Goal: Information Seeking & Learning: Learn about a topic

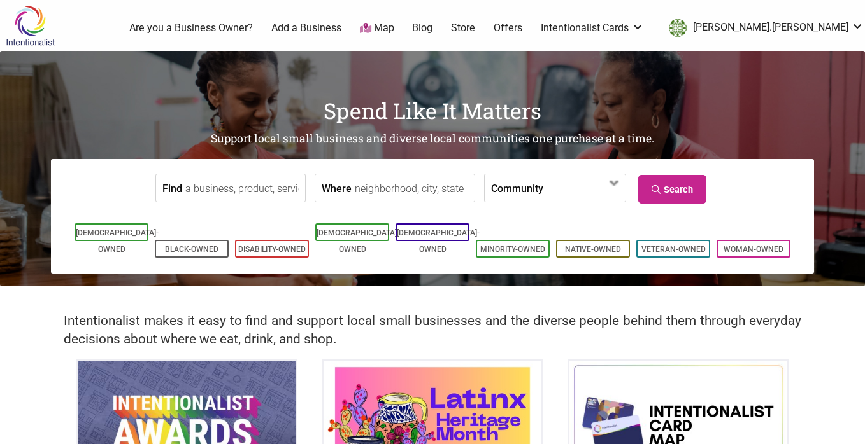
click at [371, 194] on input "Where" at bounding box center [413, 188] width 117 height 29
click at [412, 195] on input "downtown seattle" at bounding box center [413, 188] width 117 height 29
click at [379, 187] on input "downtown seattle" at bounding box center [413, 188] width 117 height 29
click at [387, 189] on input "seattle" at bounding box center [413, 188] width 117 height 29
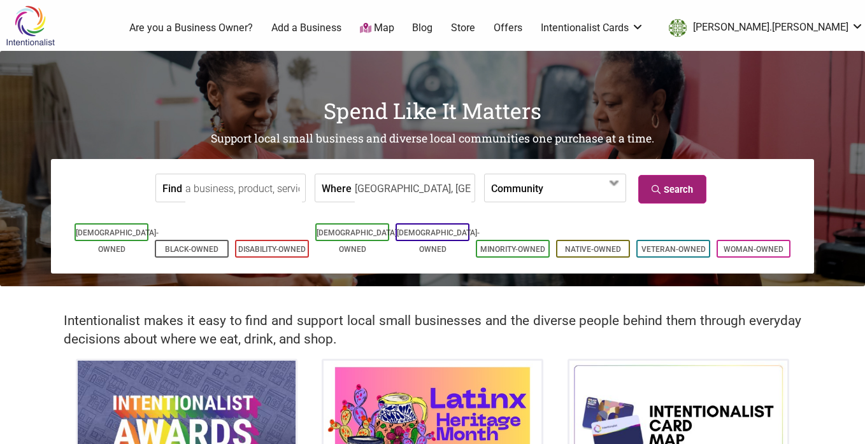
type input "seattle, wa"
click at [651, 181] on link "Search" at bounding box center [672, 189] width 68 height 29
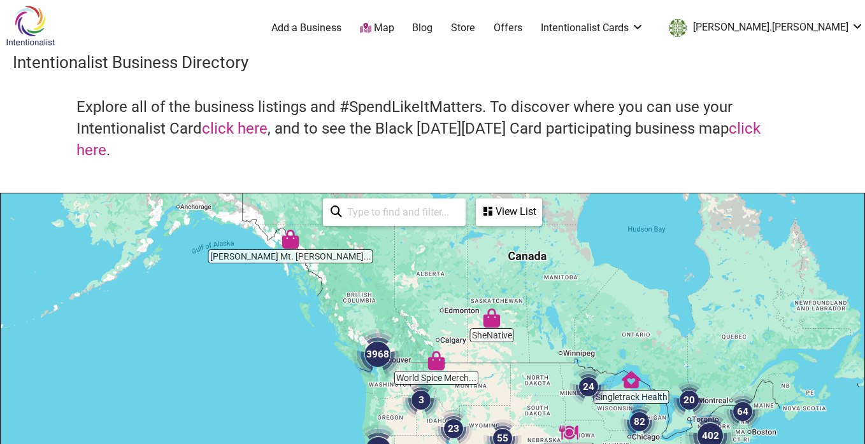
click at [513, 214] on div "View List" at bounding box center [509, 212] width 64 height 24
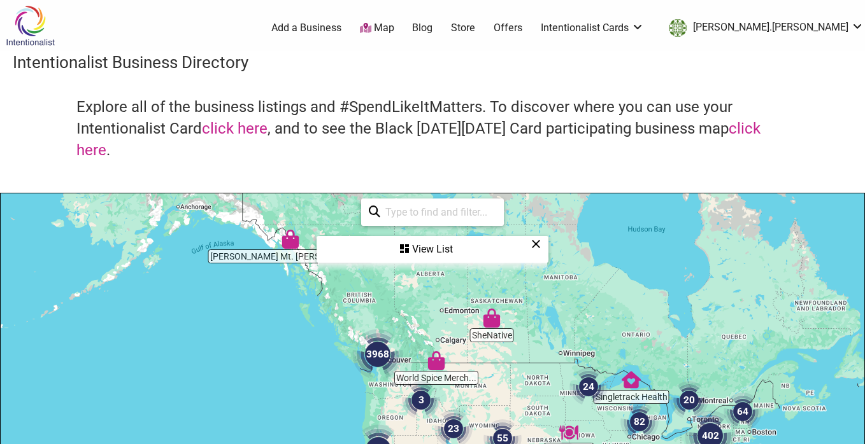
click at [535, 206] on div "See All View List Sorry...nothing found." at bounding box center [432, 231] width 229 height 74
click at [537, 244] on icon at bounding box center [536, 244] width 10 height 1
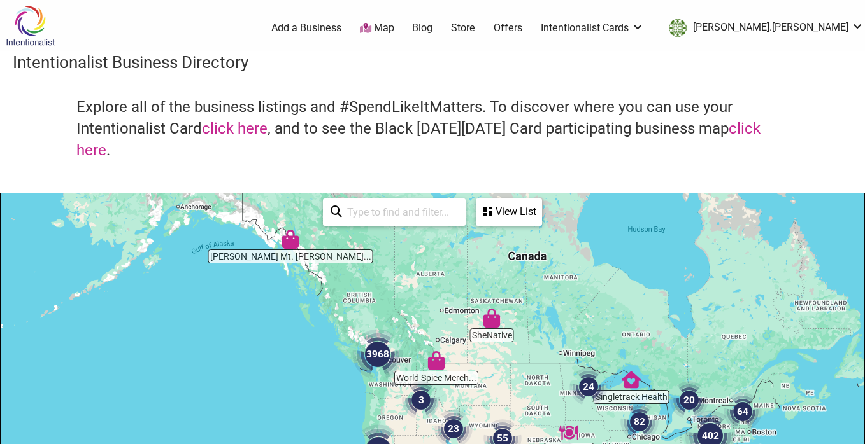
click at [379, 366] on img "3968" at bounding box center [377, 354] width 51 height 51
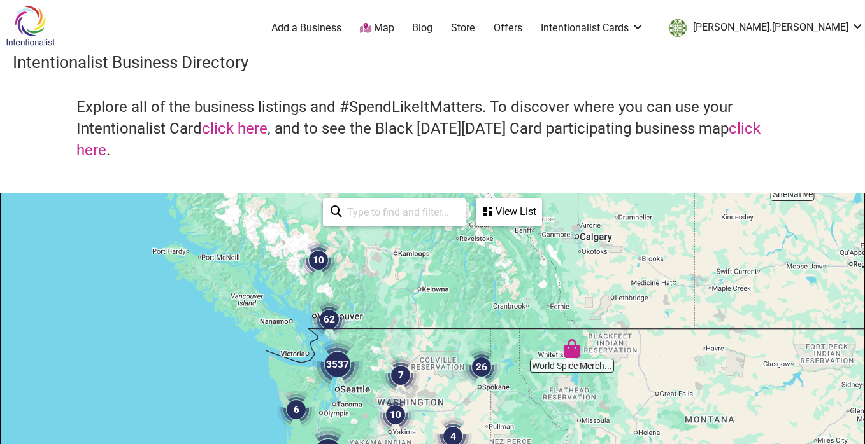
drag, startPoint x: 456, startPoint y: 318, endPoint x: 415, endPoint y: 285, distance: 52.5
click at [415, 285] on div "To navigate, press the arrow keys." at bounding box center [432, 441] width 863 height 495
click at [336, 358] on img "3537" at bounding box center [337, 364] width 51 height 51
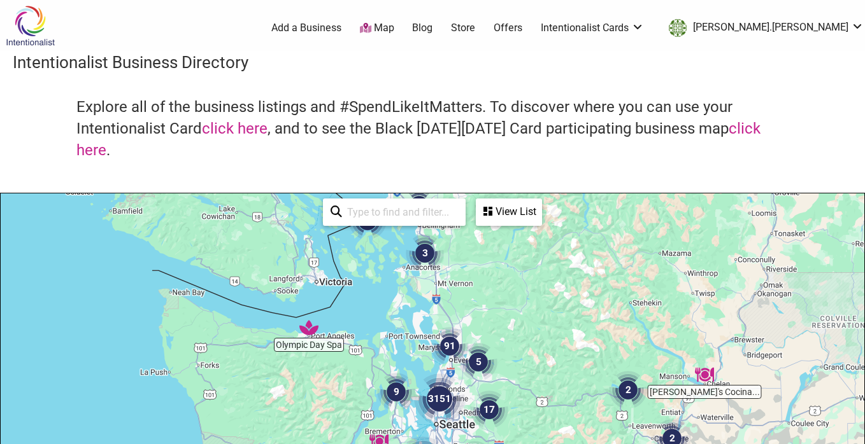
click at [379, 209] on input "search" at bounding box center [400, 212] width 116 height 25
click at [437, 406] on img "3151" at bounding box center [439, 399] width 51 height 51
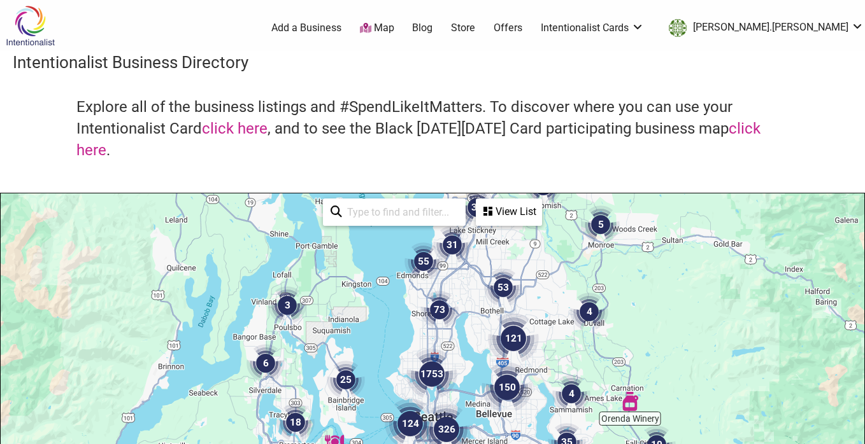
click at [43, 25] on img at bounding box center [30, 25] width 60 height 41
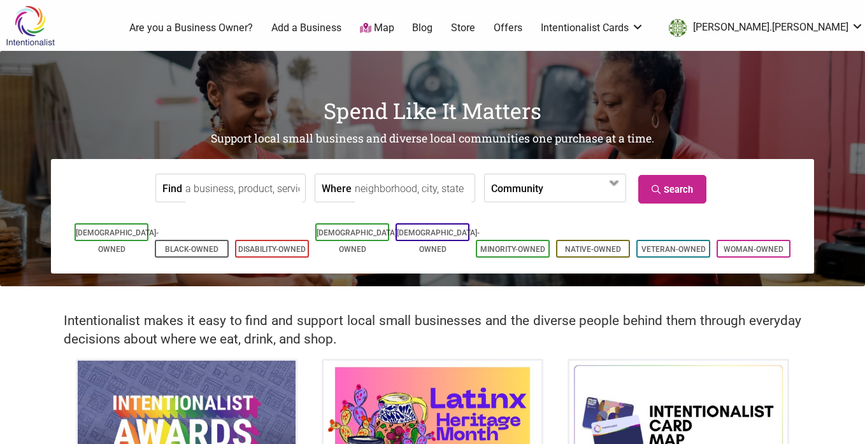
click at [371, 191] on input "Where" at bounding box center [413, 188] width 117 height 29
type input "seattle, wa"
click at [543, 187] on span at bounding box center [583, 187] width 81 height 27
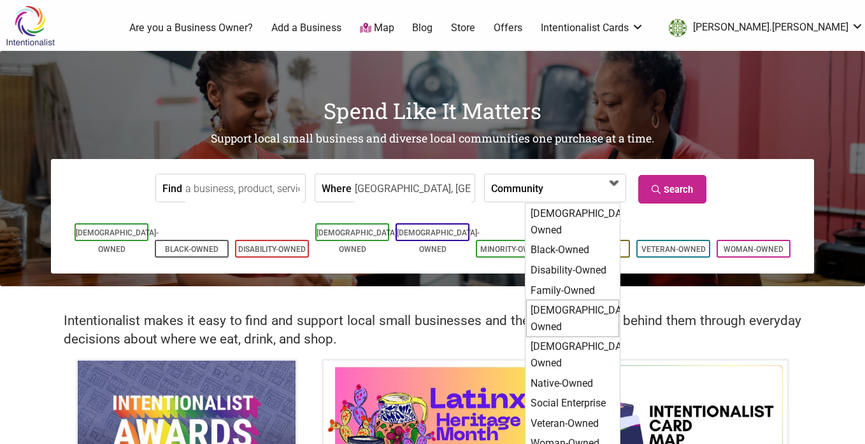
click at [562, 300] on div "[DEMOGRAPHIC_DATA]-Owned" at bounding box center [572, 319] width 93 height 38
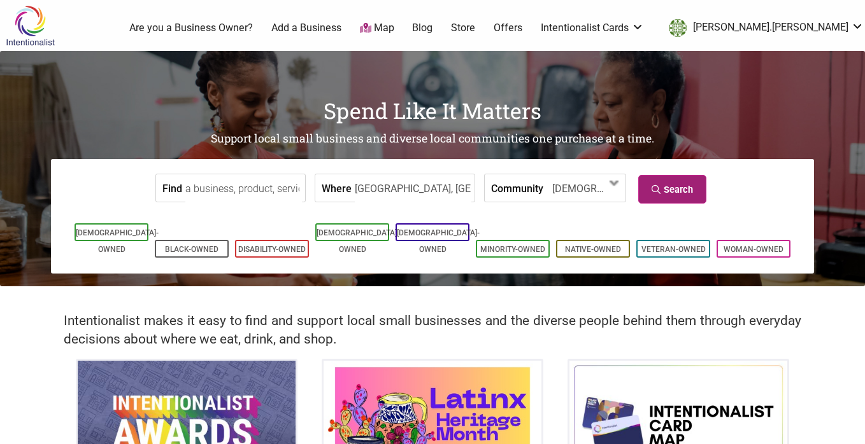
click at [667, 188] on link "Search" at bounding box center [672, 189] width 68 height 29
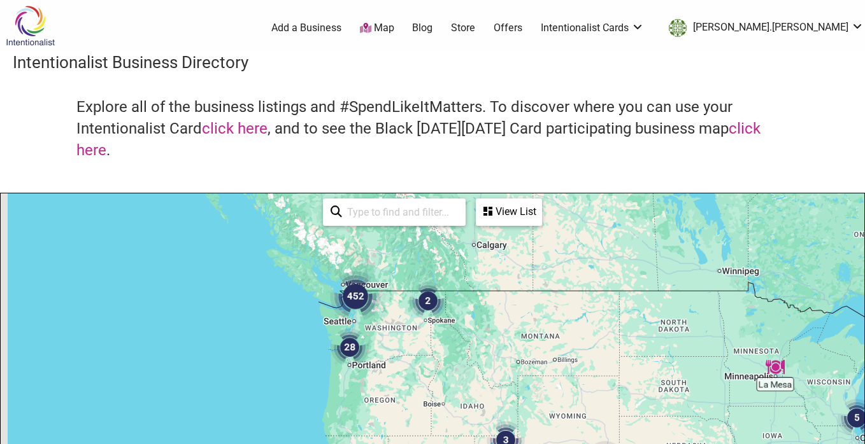
drag, startPoint x: 204, startPoint y: 268, endPoint x: 546, endPoint y: 339, distance: 349.9
click at [546, 339] on div at bounding box center [432, 441] width 863 height 495
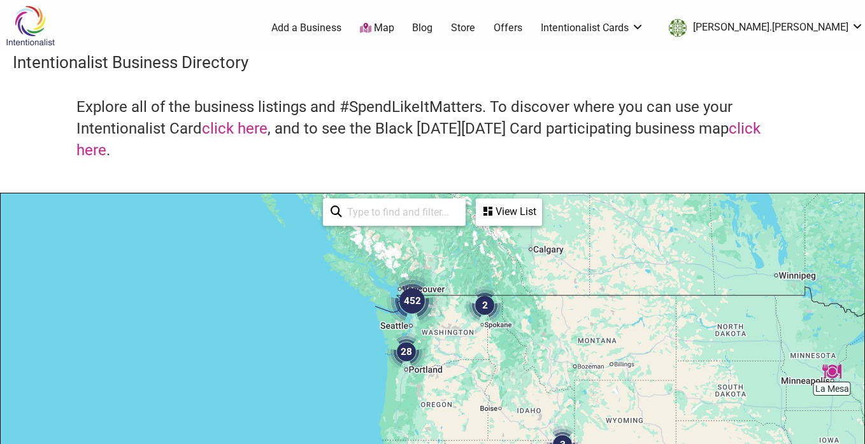
click at [414, 304] on img "452" at bounding box center [411, 301] width 51 height 51
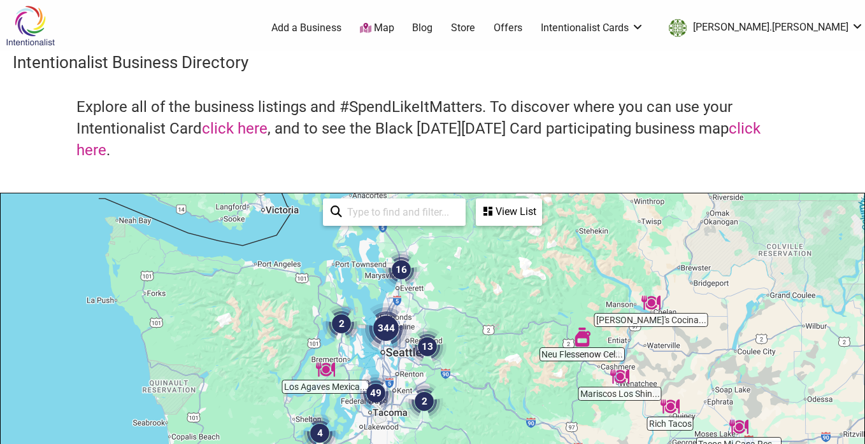
drag, startPoint x: 370, startPoint y: 400, endPoint x: 412, endPoint y: 283, distance: 124.4
click at [412, 283] on img "16" at bounding box center [401, 270] width 38 height 38
click at [383, 324] on img "344" at bounding box center [385, 328] width 51 height 51
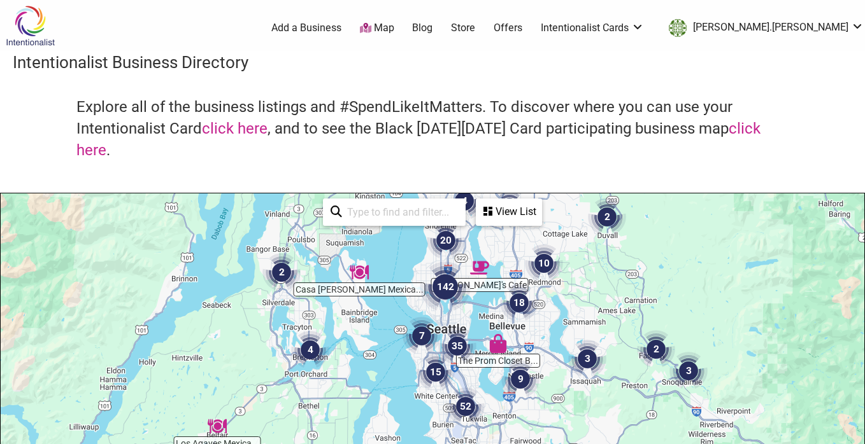
drag, startPoint x: 362, startPoint y: 394, endPoint x: 357, endPoint y: 251, distance: 142.7
click at [357, 263] on img "Casa Rojas Mexican Restaurant & Cantina" at bounding box center [359, 272] width 19 height 19
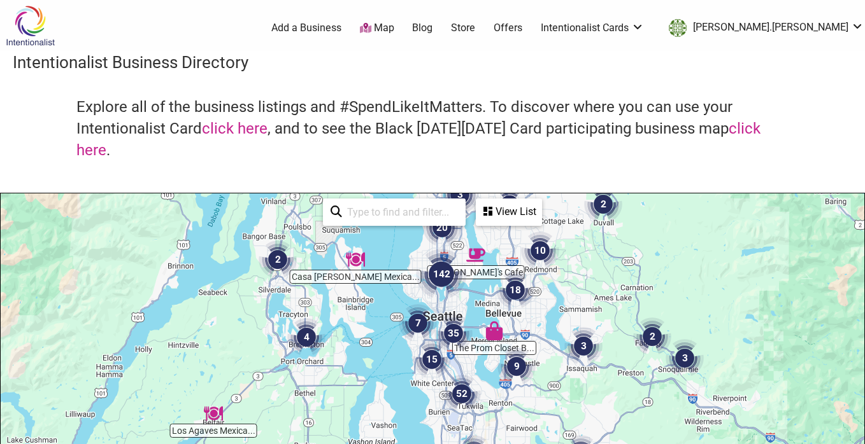
click at [454, 329] on img "35" at bounding box center [453, 333] width 38 height 38
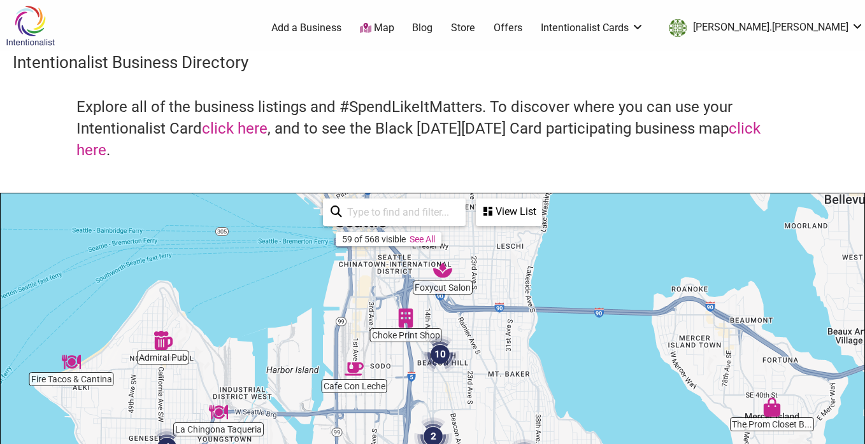
drag, startPoint x: 456, startPoint y: 336, endPoint x: 461, endPoint y: 419, distance: 82.9
click at [461, 419] on div "To navigate, press the arrow keys." at bounding box center [432, 441] width 863 height 495
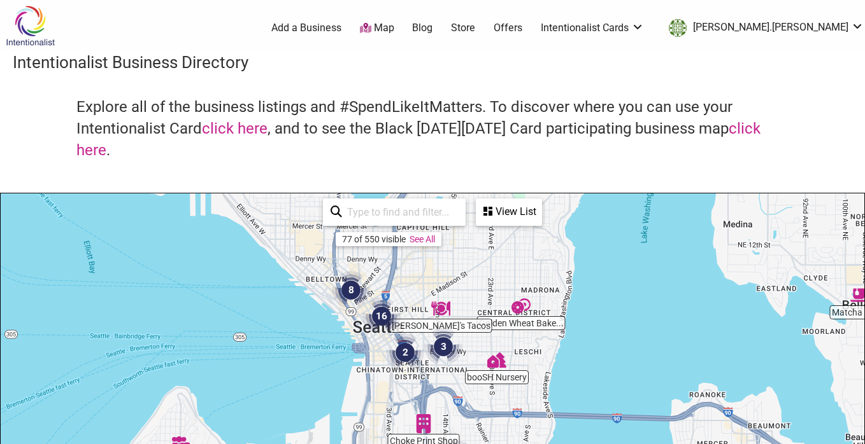
drag, startPoint x: 495, startPoint y: 322, endPoint x: 512, endPoint y: 431, distance: 110.8
click at [512, 432] on div "To navigate, press the arrow keys." at bounding box center [432, 441] width 863 height 495
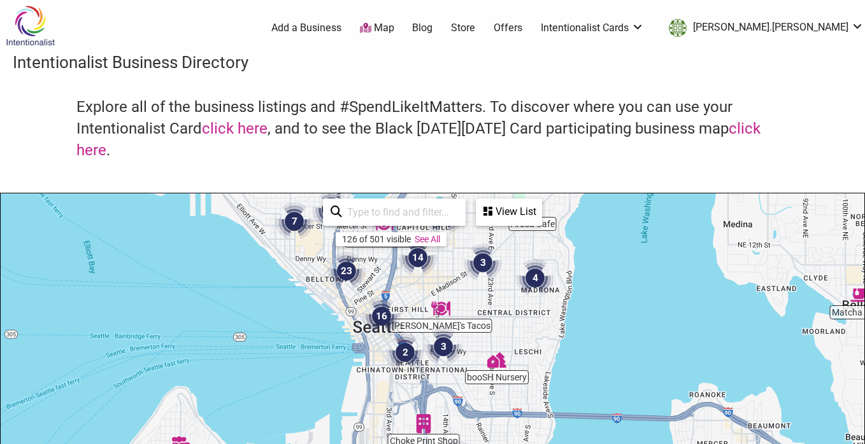
click at [385, 315] on img "16" at bounding box center [381, 316] width 38 height 38
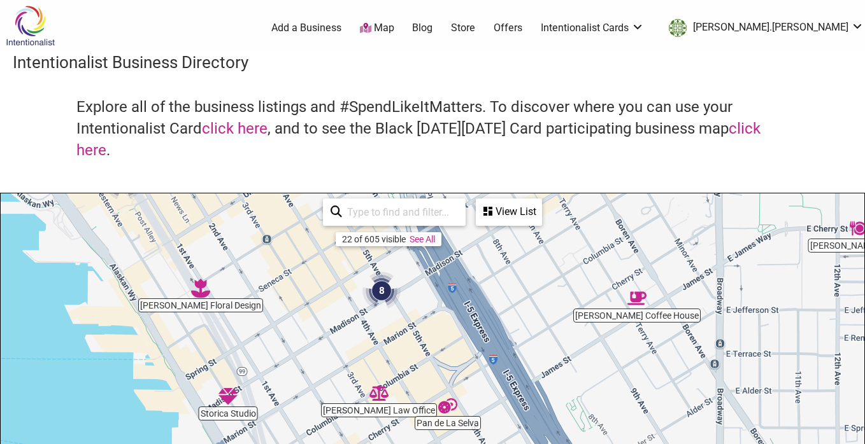
click at [525, 307] on div "To navigate, press the arrow keys." at bounding box center [432, 441] width 863 height 495
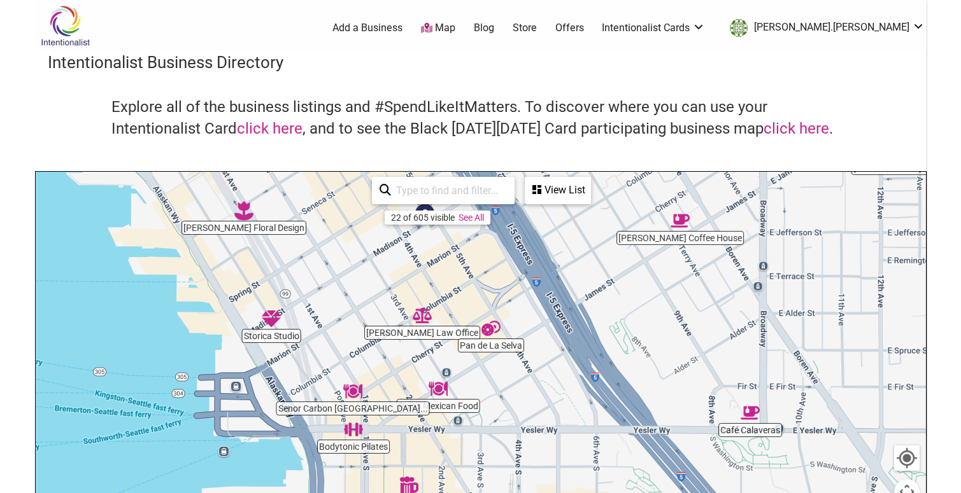
drag, startPoint x: 835, startPoint y: 446, endPoint x: 830, endPoint y: 388, distance: 58.8
click at [830, 388] on div "To navigate, press the arrow keys." at bounding box center [481, 419] width 890 height 495
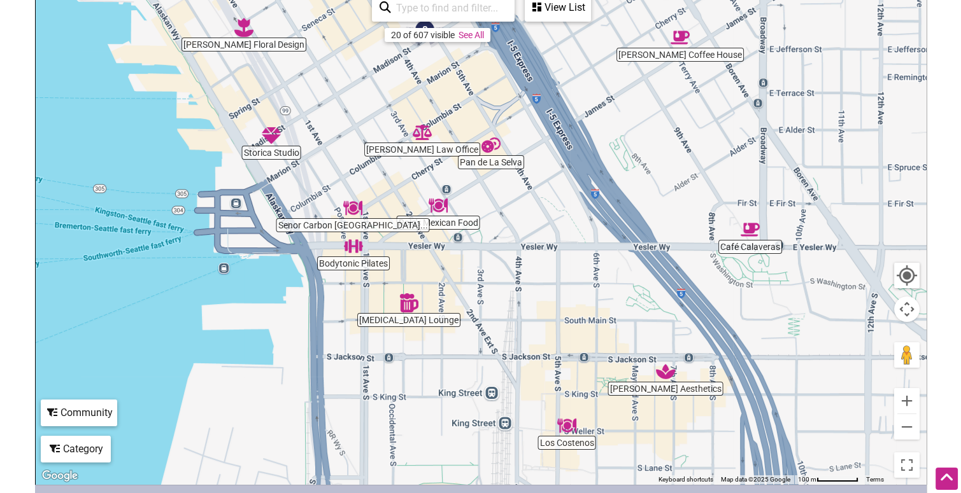
scroll to position [188, 0]
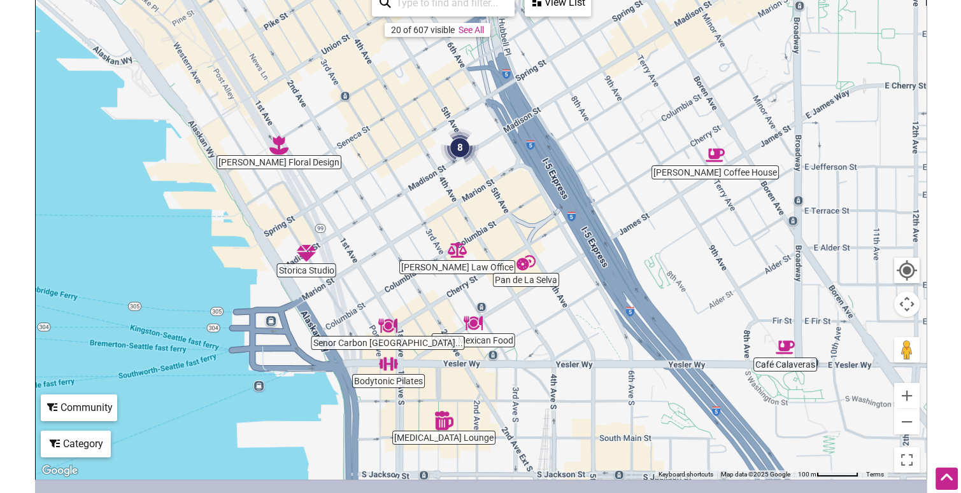
drag, startPoint x: 553, startPoint y: 113, endPoint x: 587, endPoint y: 237, distance: 128.8
click at [588, 237] on div "To navigate, press the arrow keys." at bounding box center [481, 231] width 890 height 495
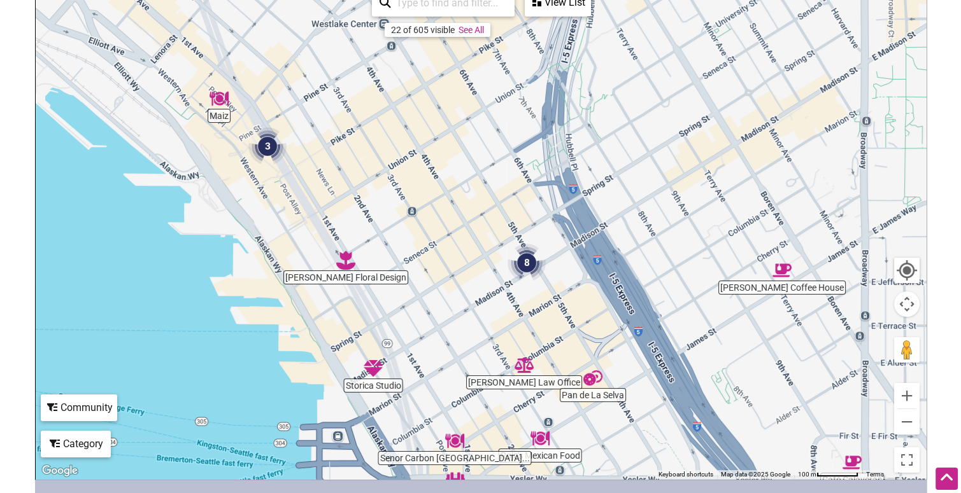
drag, startPoint x: 539, startPoint y: 171, endPoint x: 605, endPoint y: 290, distance: 136.2
click at [606, 290] on div "To navigate, press the arrow keys." at bounding box center [481, 231] width 890 height 495
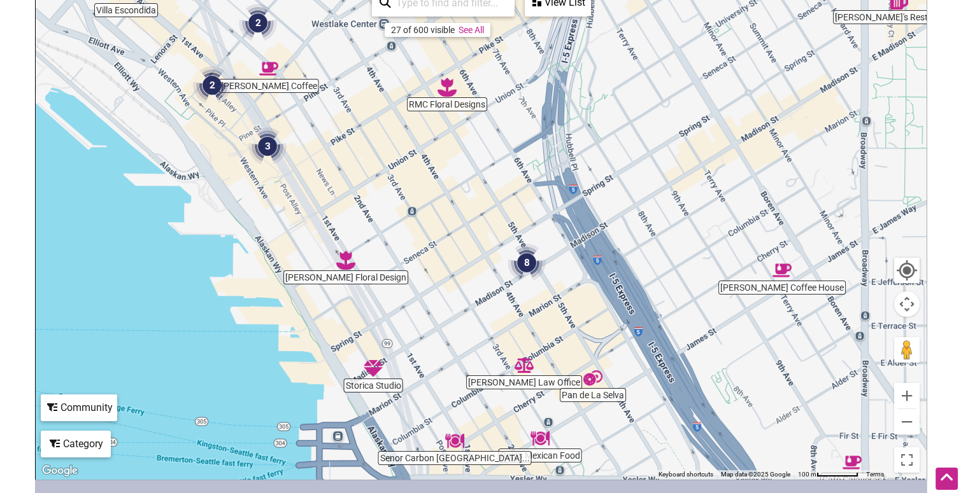
click at [526, 267] on img "8" at bounding box center [526, 263] width 38 height 38
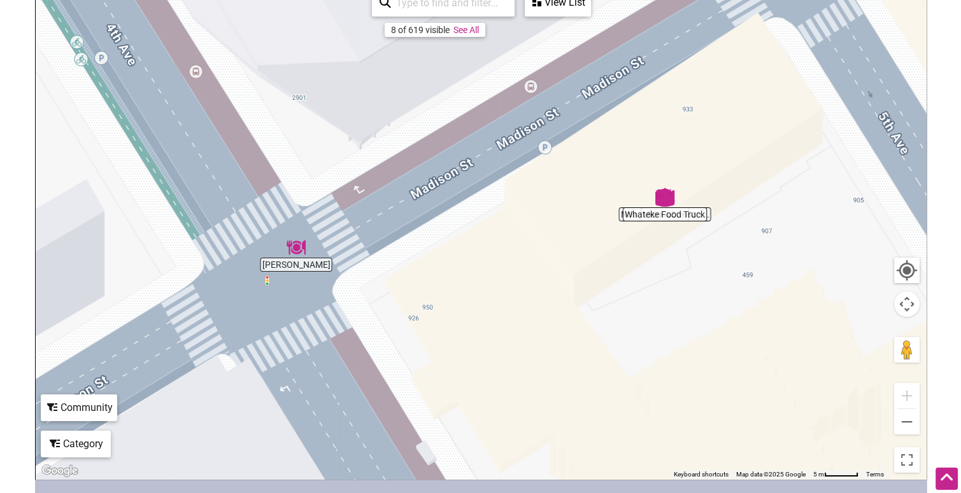
click at [300, 264] on div "To navigate, press the arrow keys." at bounding box center [481, 231] width 890 height 495
click at [297, 248] on img "T'Juana Tacos" at bounding box center [295, 247] width 19 height 19
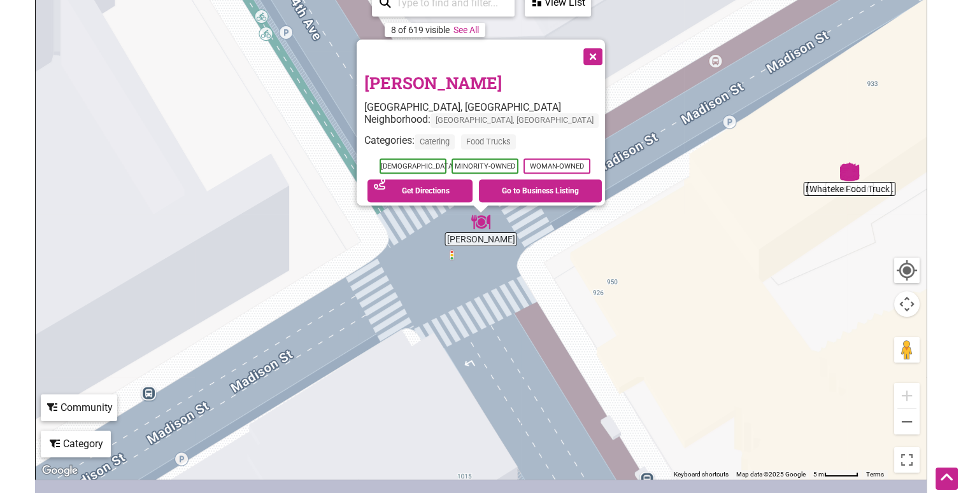
click at [584, 52] on button "Close" at bounding box center [592, 55] width 32 height 32
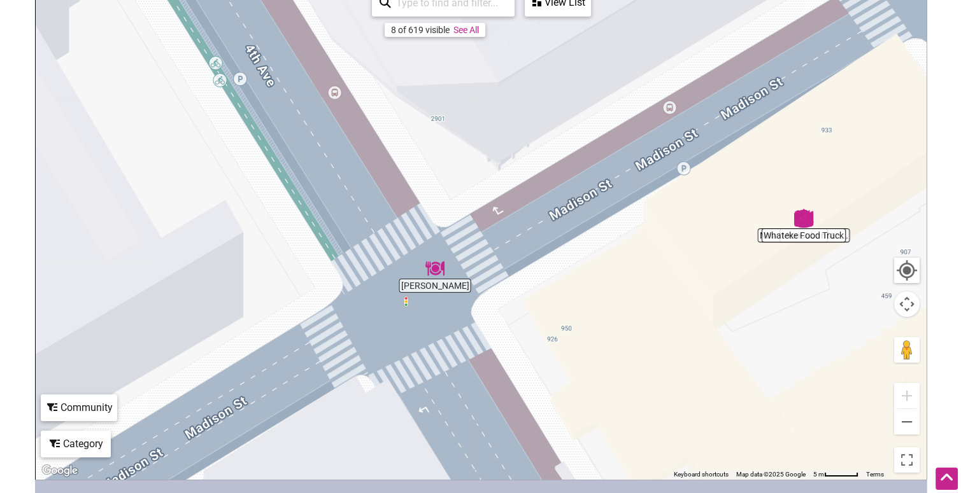
drag, startPoint x: 828, startPoint y: 207, endPoint x: 779, endPoint y: 255, distance: 68.9
click at [779, 255] on div "To navigate, press the arrow keys." at bounding box center [481, 231] width 890 height 495
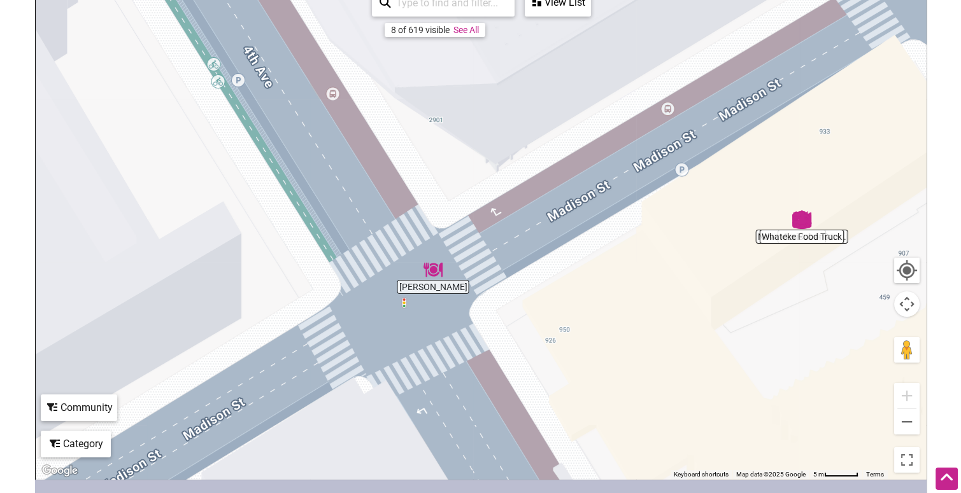
click at [574, 15] on div "View List Sorry...nothing found." at bounding box center [558, 2] width 66 height 27
click at [565, 6] on div "View List" at bounding box center [558, 2] width 64 height 24
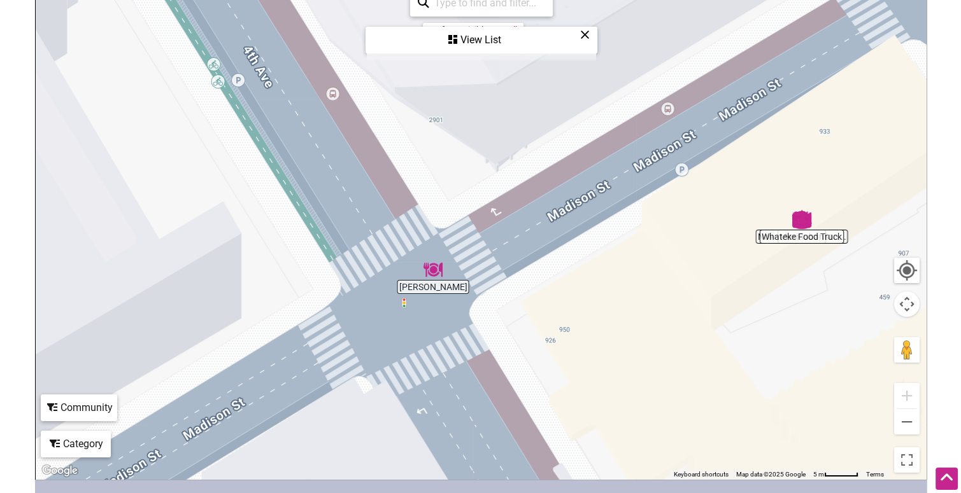
click at [590, 33] on div "View List" at bounding box center [481, 40] width 229 height 24
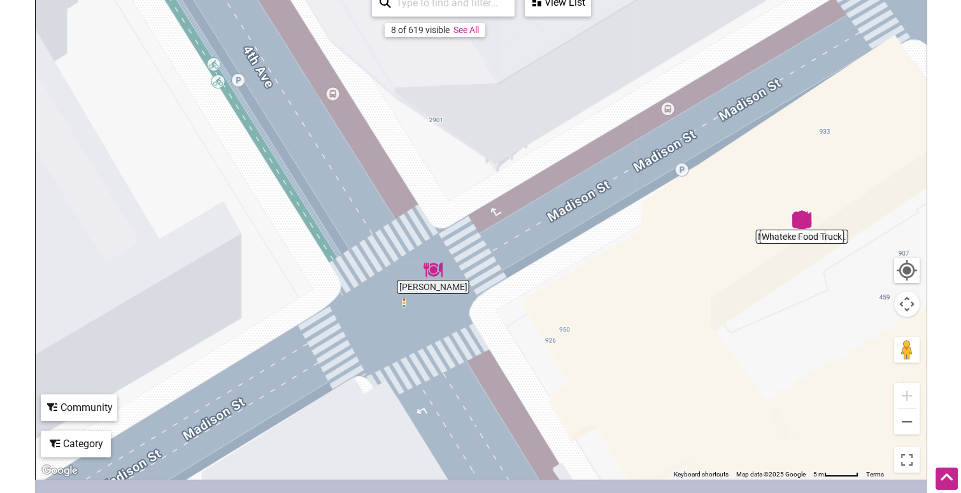
click at [803, 223] on img "Whateke Food Truck" at bounding box center [801, 219] width 19 height 19
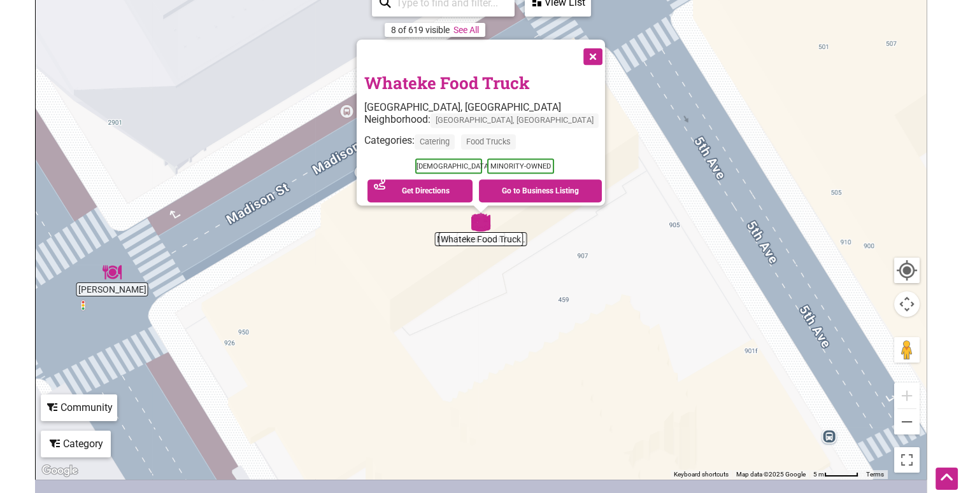
click at [472, 222] on img "Whateke Food Truck" at bounding box center [480, 222] width 19 height 19
click at [484, 225] on img "Whateke Food Truck" at bounding box center [480, 222] width 19 height 19
click at [479, 222] on img "Whateke Food Truck" at bounding box center [480, 222] width 19 height 19
click at [476, 215] on img "Whateke Food Truck" at bounding box center [480, 222] width 19 height 19
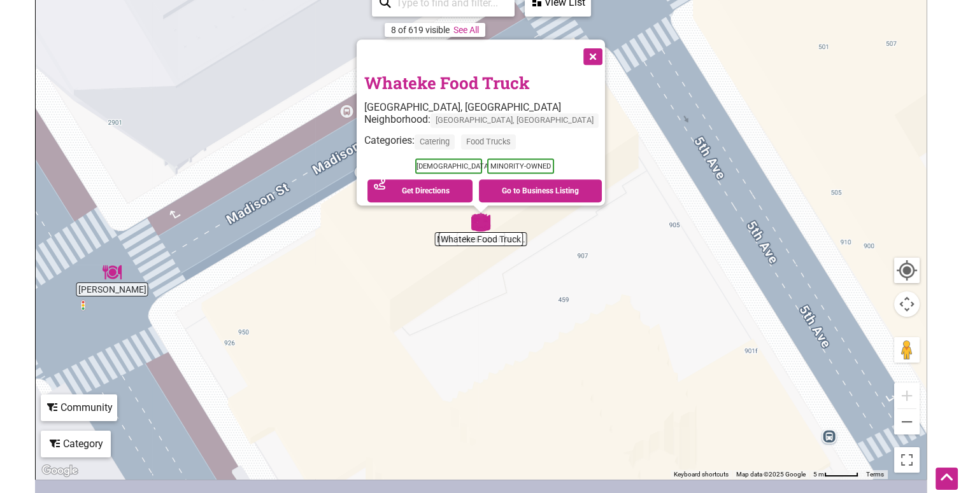
click at [472, 211] on div at bounding box center [480, 210] width 16 height 8
click at [511, 288] on div "To navigate, press the arrow keys. Whateke Food Truck Seattle, WA Neighborhood:…" at bounding box center [481, 231] width 890 height 495
click at [576, 52] on button "Close" at bounding box center [592, 55] width 32 height 32
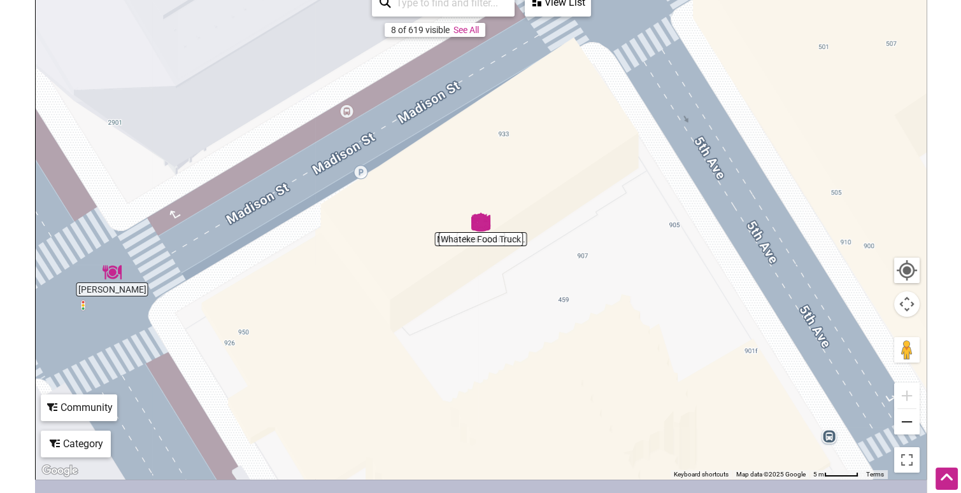
click at [864, 420] on button "Zoom out" at bounding box center [906, 421] width 25 height 25
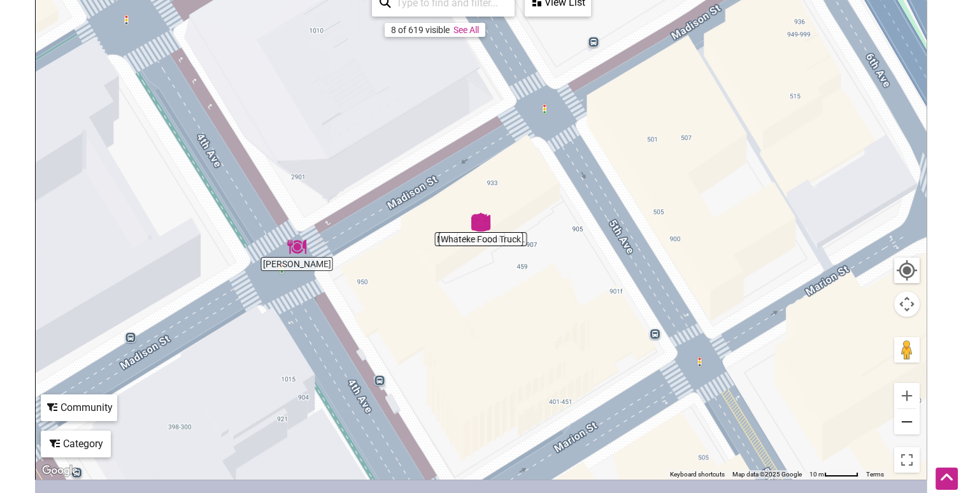
click at [864, 420] on button "Zoom out" at bounding box center [906, 421] width 25 height 25
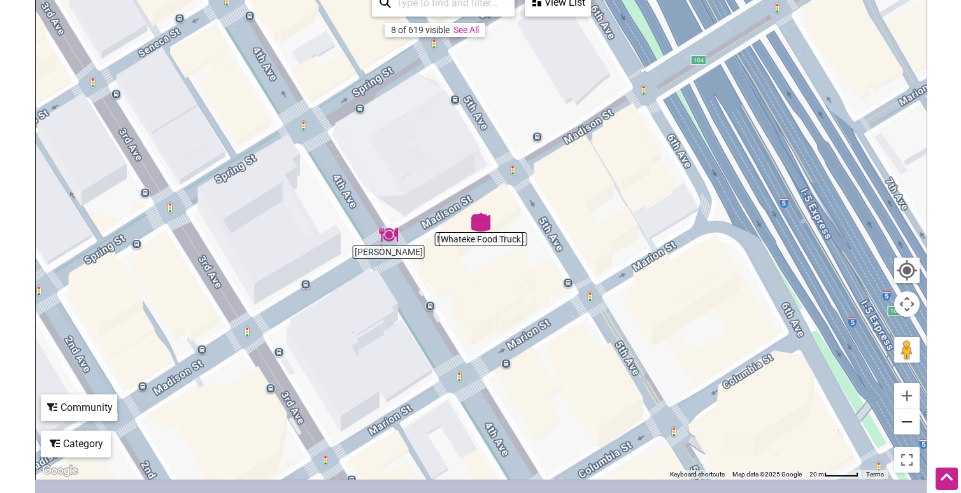
click at [864, 420] on button "Zoom out" at bounding box center [906, 421] width 25 height 25
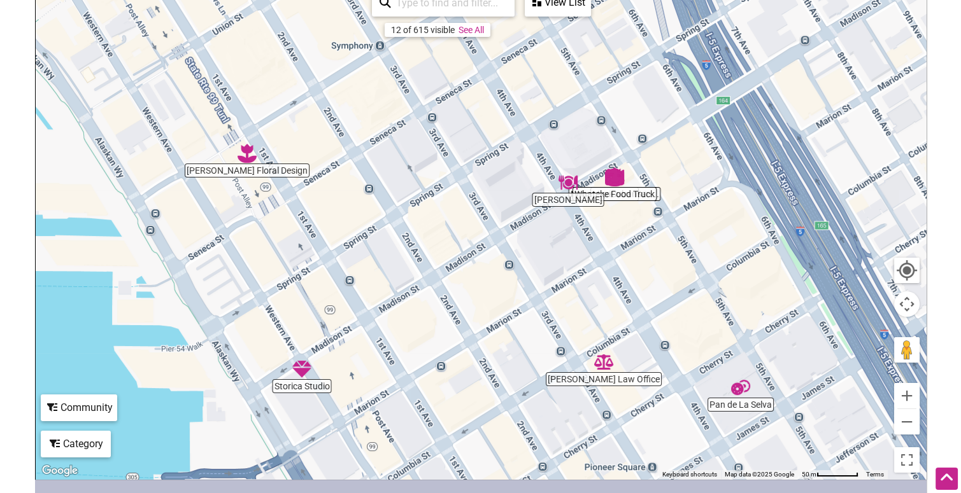
drag, startPoint x: 476, startPoint y: 327, endPoint x: 611, endPoint y: 281, distance: 142.3
click at [611, 281] on div "To navigate, press the arrow keys." at bounding box center [481, 231] width 890 height 495
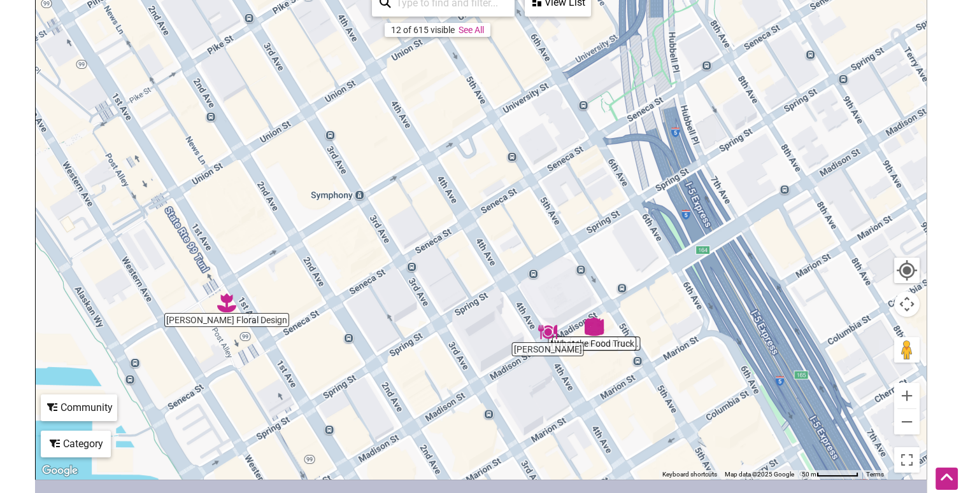
drag, startPoint x: 461, startPoint y: 177, endPoint x: 441, endPoint y: 327, distance: 151.6
click at [441, 328] on div "To navigate, press the arrow keys." at bounding box center [481, 231] width 890 height 495
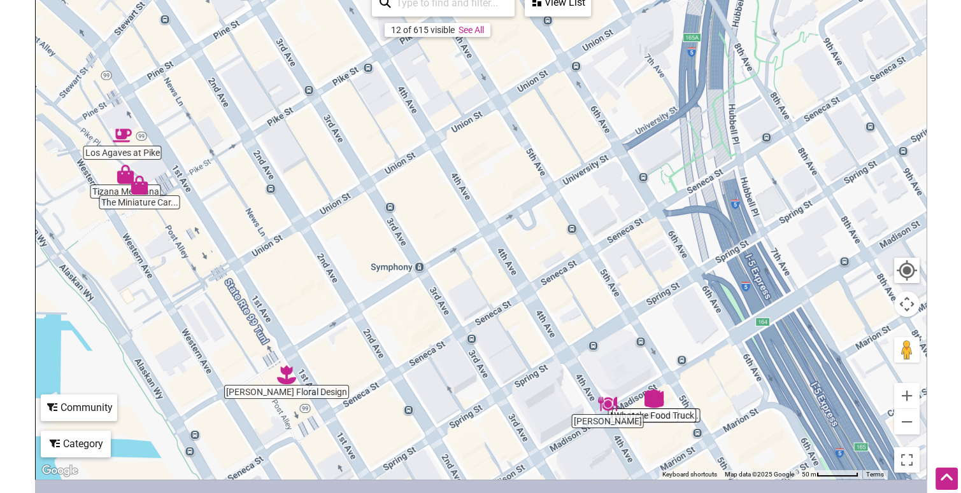
drag, startPoint x: 458, startPoint y: 195, endPoint x: 518, endPoint y: 272, distance: 97.0
click at [518, 272] on div "To navigate, press the arrow keys." at bounding box center [481, 231] width 890 height 495
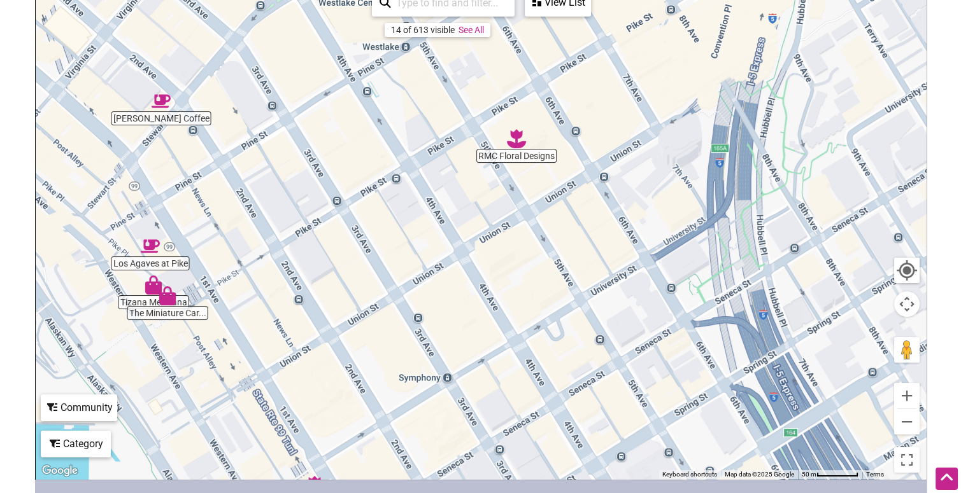
drag, startPoint x: 496, startPoint y: 156, endPoint x: 523, endPoint y: 269, distance: 116.0
click at [523, 269] on div "To navigate, press the arrow keys." at bounding box center [481, 231] width 890 height 495
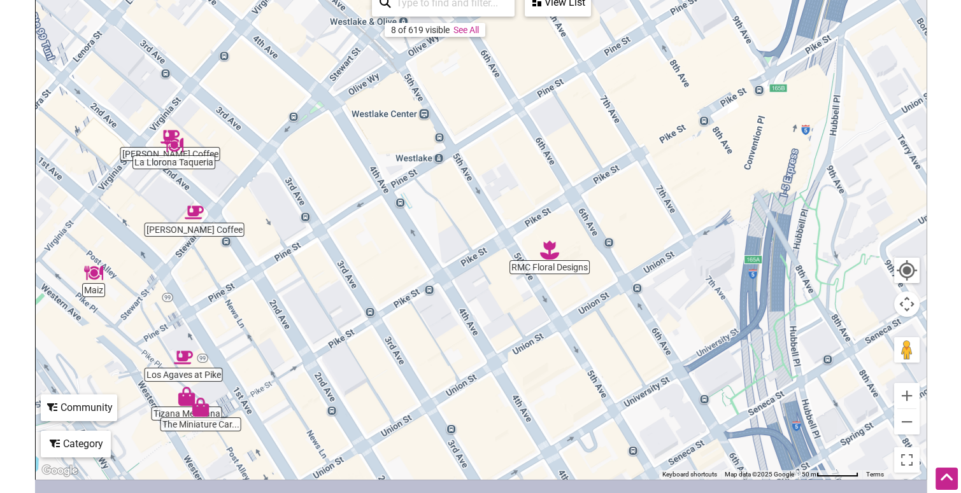
drag, startPoint x: 406, startPoint y: 140, endPoint x: 444, endPoint y: 258, distance: 124.4
click at [444, 258] on div "To navigate, press the arrow keys." at bounding box center [481, 231] width 890 height 495
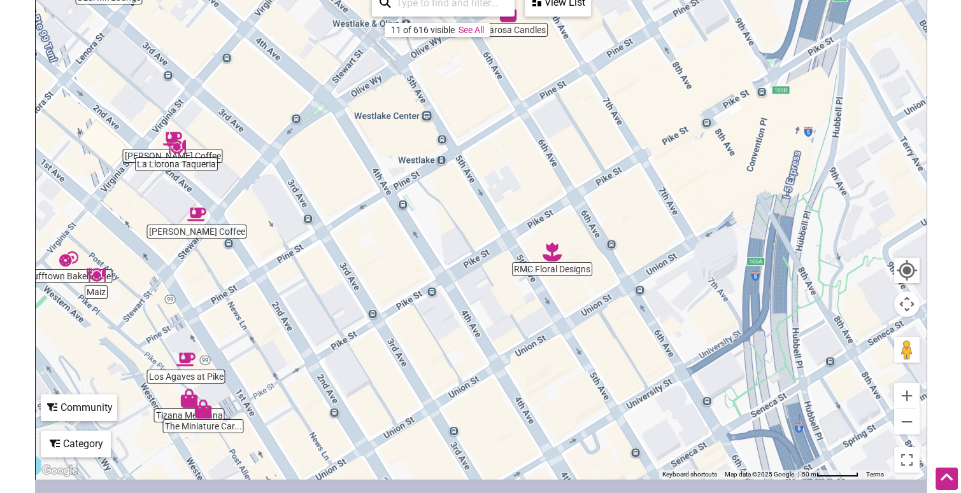
click at [201, 212] on img "Moore Coffee" at bounding box center [196, 214] width 19 height 19
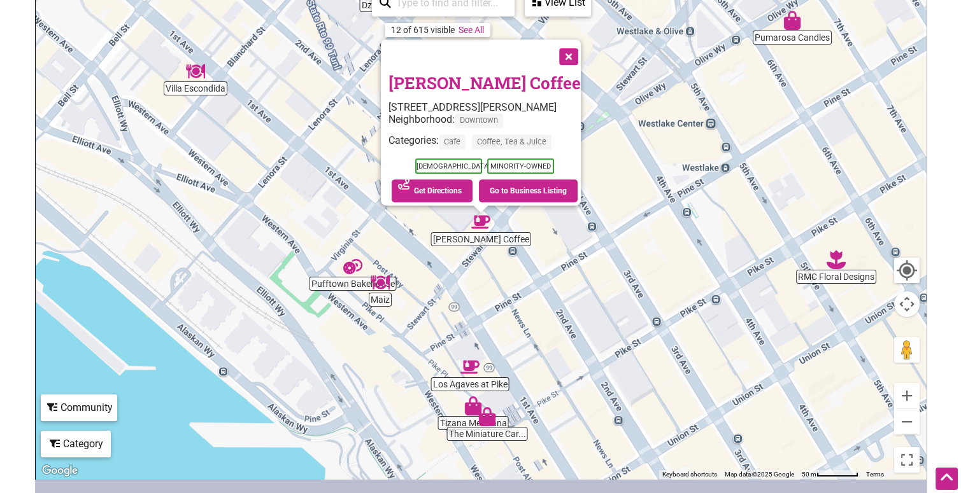
click at [570, 43] on button "Close" at bounding box center [567, 55] width 32 height 32
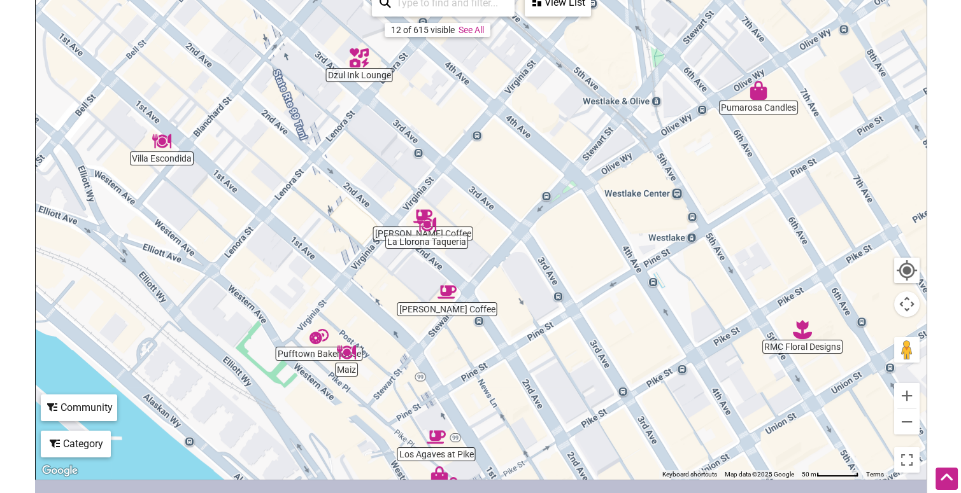
drag, startPoint x: 631, startPoint y: 55, endPoint x: 596, endPoint y: 128, distance: 80.6
click at [596, 129] on div "To navigate, press the arrow keys." at bounding box center [481, 231] width 890 height 495
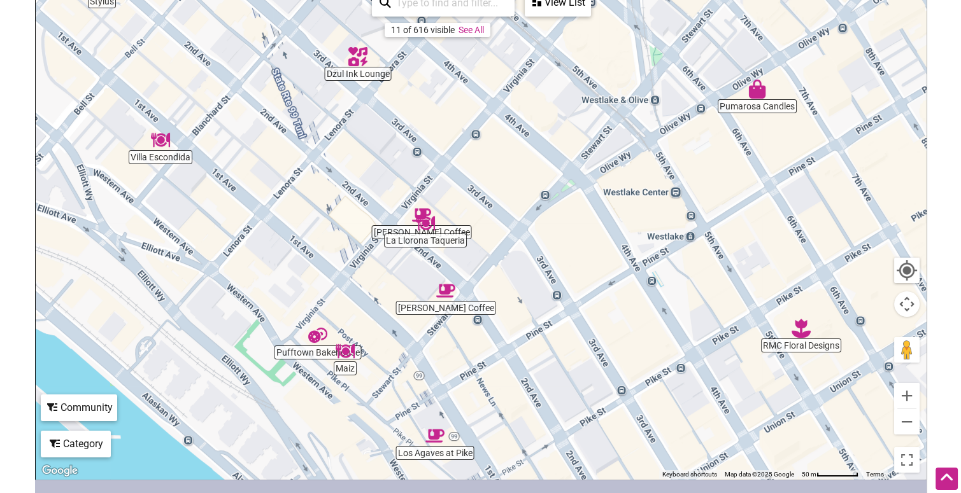
click at [756, 89] on img "Pumarosa Candles" at bounding box center [756, 89] width 19 height 19
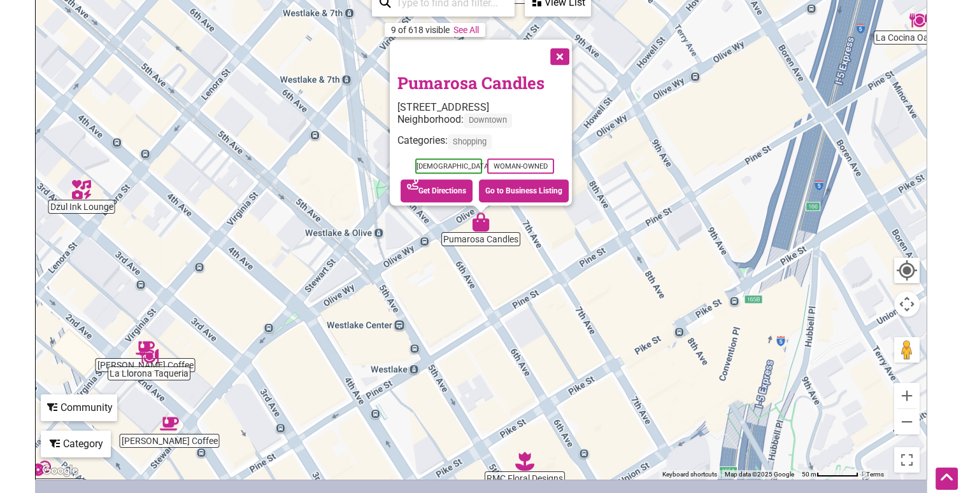
click at [563, 48] on button "Close" at bounding box center [558, 55] width 32 height 32
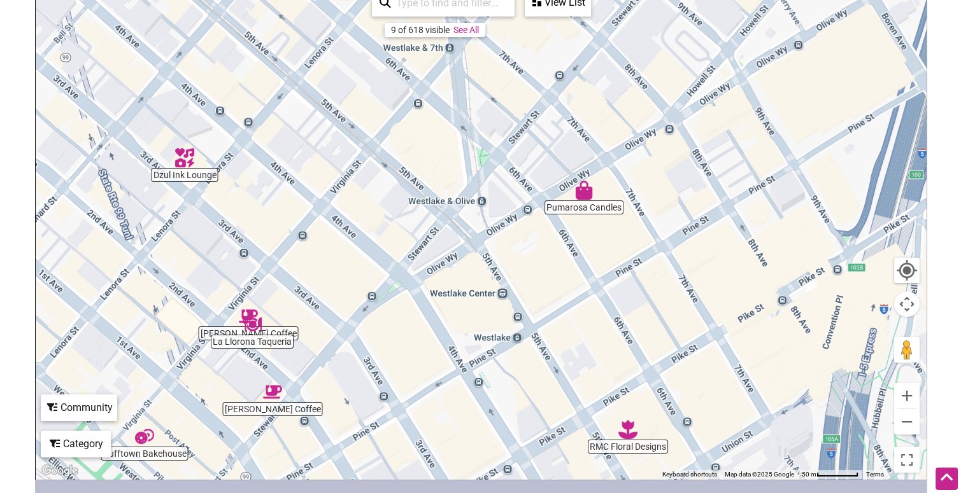
drag, startPoint x: 339, startPoint y: 220, endPoint x: 444, endPoint y: 188, distance: 110.4
click at [444, 188] on div "To navigate, press the arrow keys." at bounding box center [481, 231] width 890 height 495
click at [252, 327] on img "La Llorona Taqueria" at bounding box center [252, 324] width 19 height 19
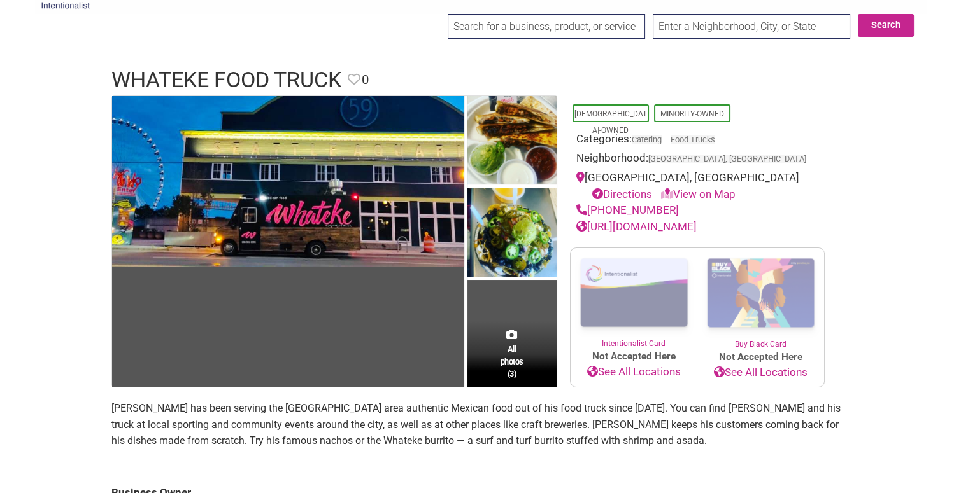
scroll to position [45, 0]
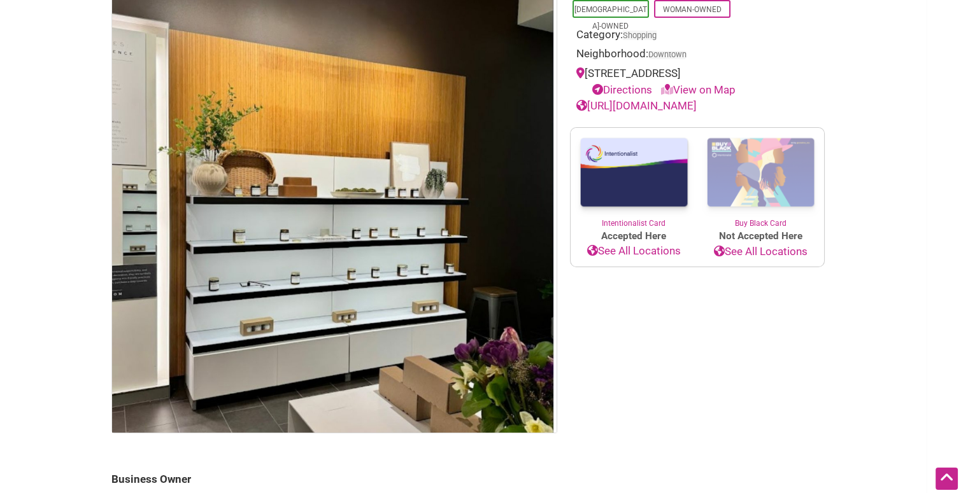
scroll to position [131, 0]
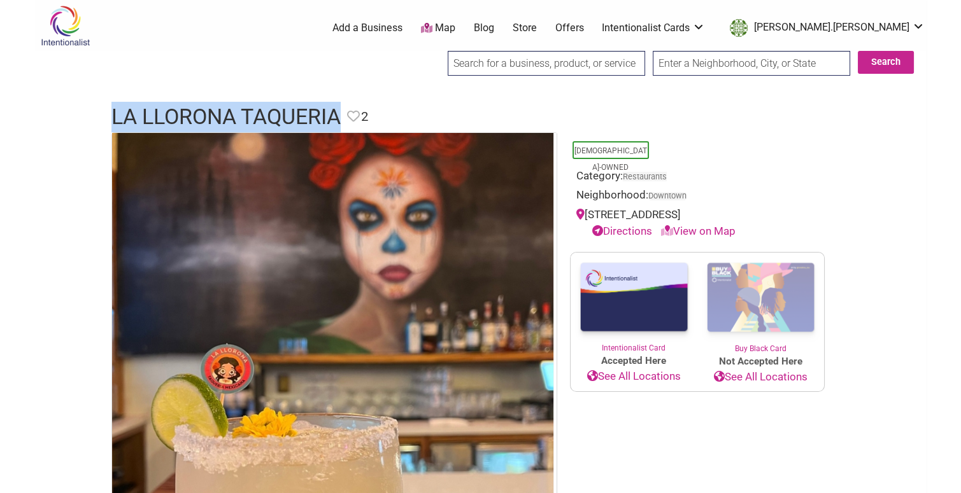
drag, startPoint x: 343, startPoint y: 110, endPoint x: 88, endPoint y: 126, distance: 255.8
copy h1 "La Llorona Taqueria"
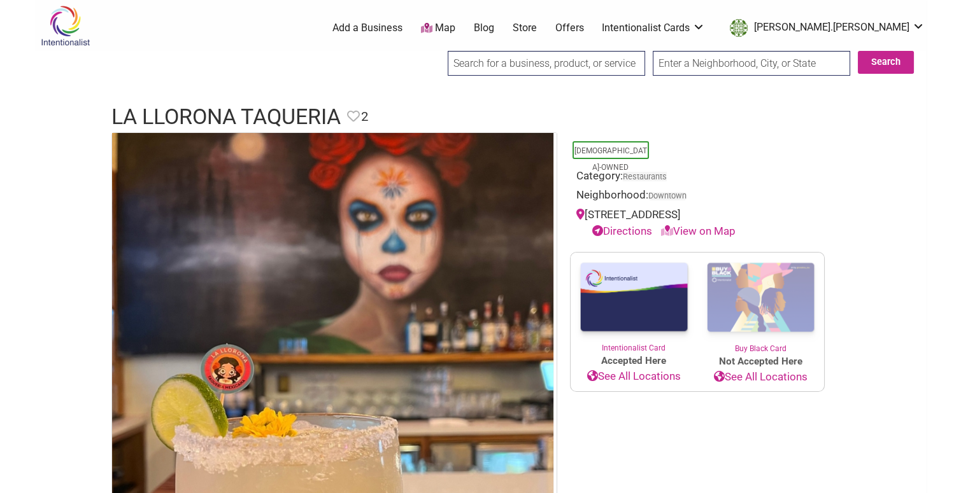
click at [477, 67] on input "search" at bounding box center [546, 63] width 197 height 25
type input "d"
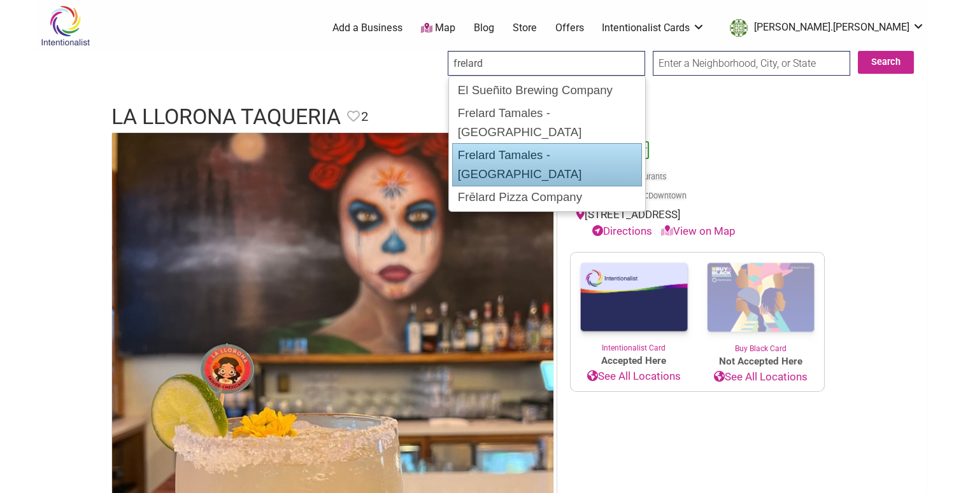
click at [505, 143] on div "Frelard Tamales - [GEOGRAPHIC_DATA]" at bounding box center [547, 164] width 190 height 43
type input "Frelard Tamales - [GEOGRAPHIC_DATA]"
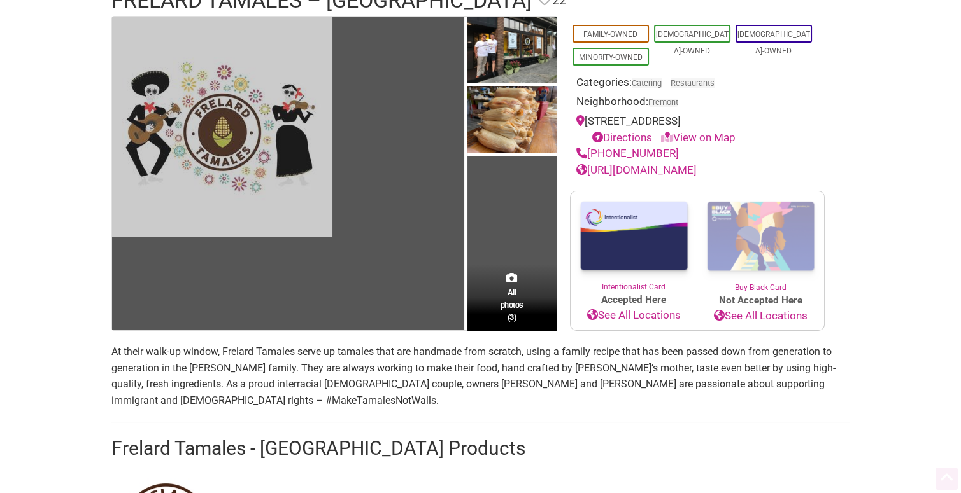
scroll to position [181, 0]
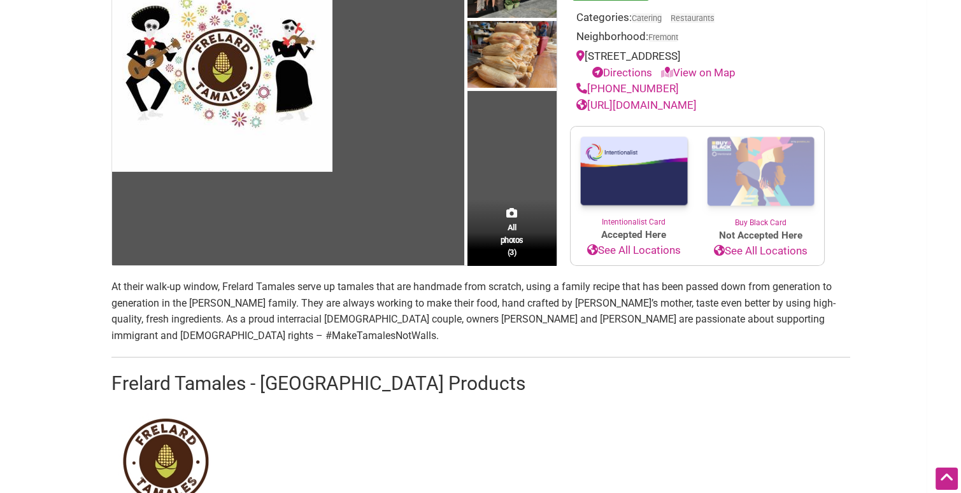
click at [230, 309] on p "At their walk-up window, Frelard Tamales serve up tamales that are handmade fro…" at bounding box center [480, 311] width 738 height 65
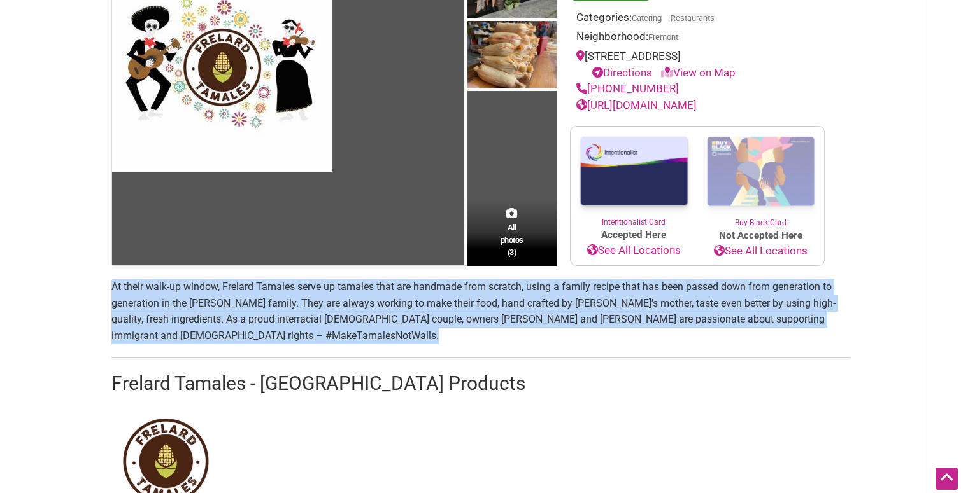
click at [230, 309] on p "At their walk-up window, Frelard Tamales serve up tamales that are handmade fro…" at bounding box center [480, 311] width 738 height 65
copy p "At their walk-up window, Frelard Tamales serve up tamales that are handmade fro…"
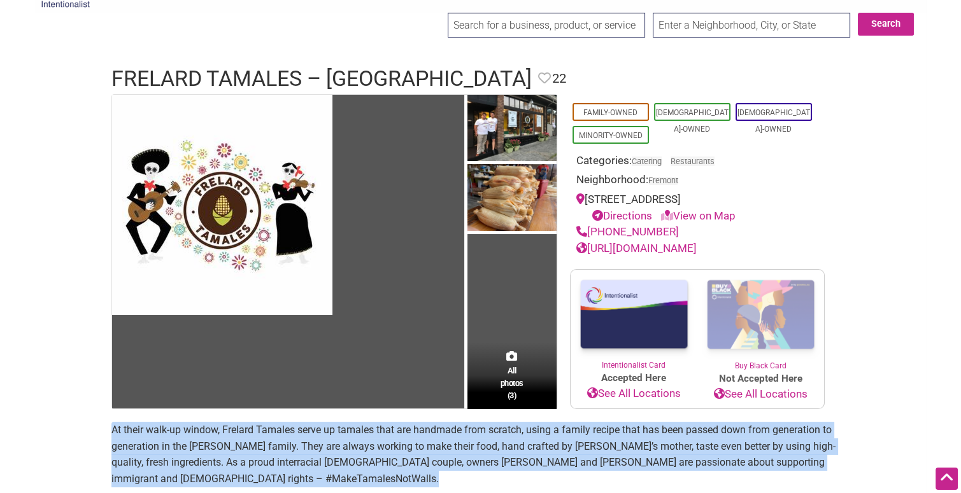
scroll to position [0, 0]
